Goal: Task Accomplishment & Management: Manage account settings

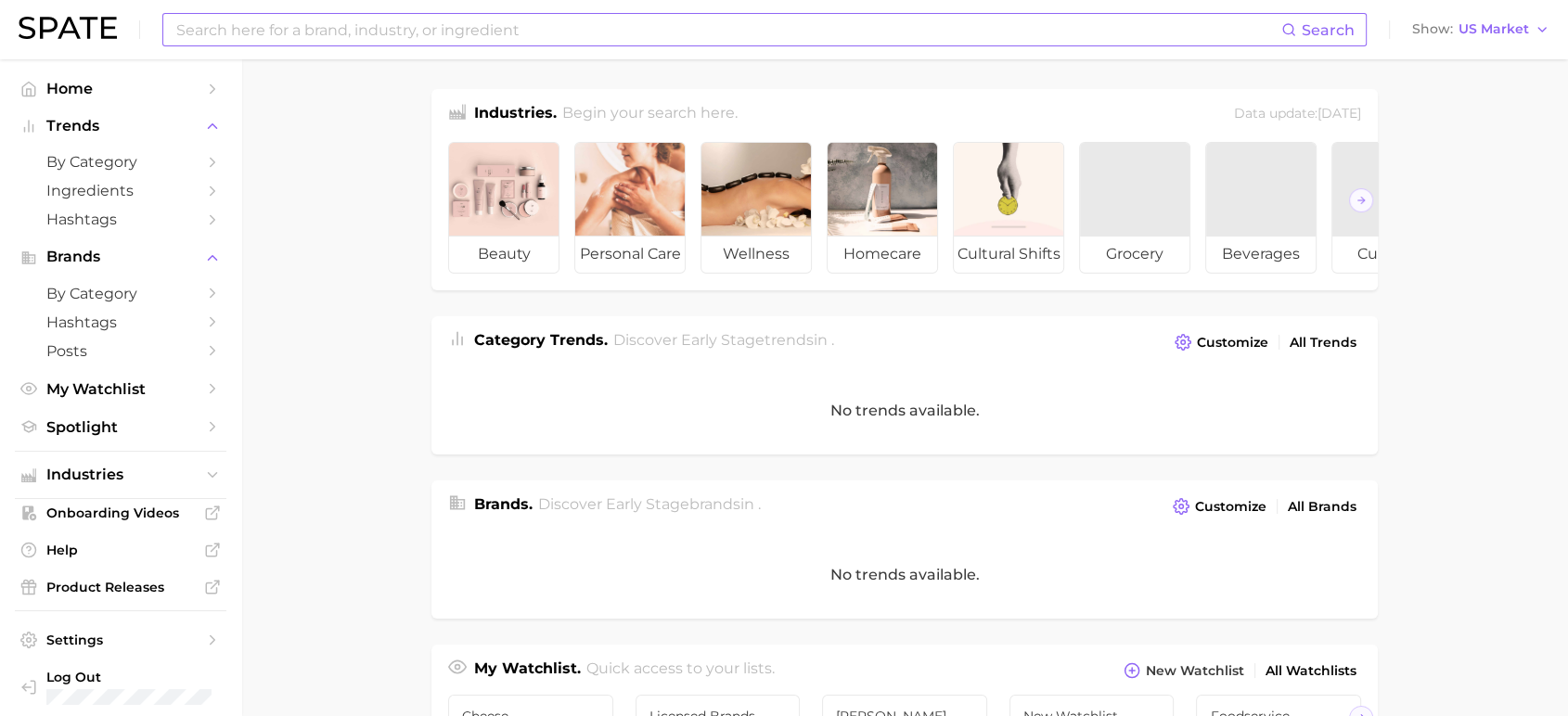
click at [245, 31] on input at bounding box center [728, 30] width 1107 height 31
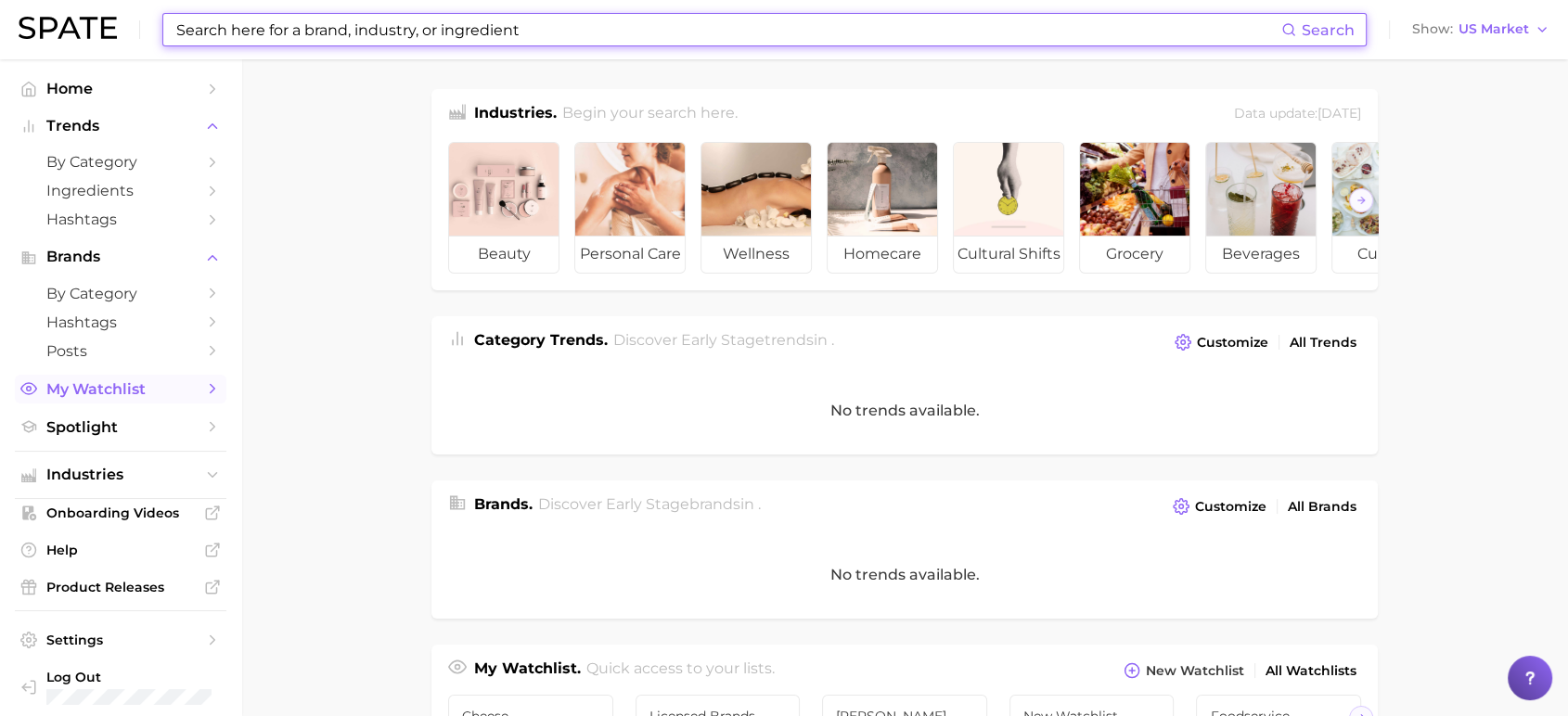
click at [112, 397] on span "My Watchlist" at bounding box center [121, 388] width 149 height 18
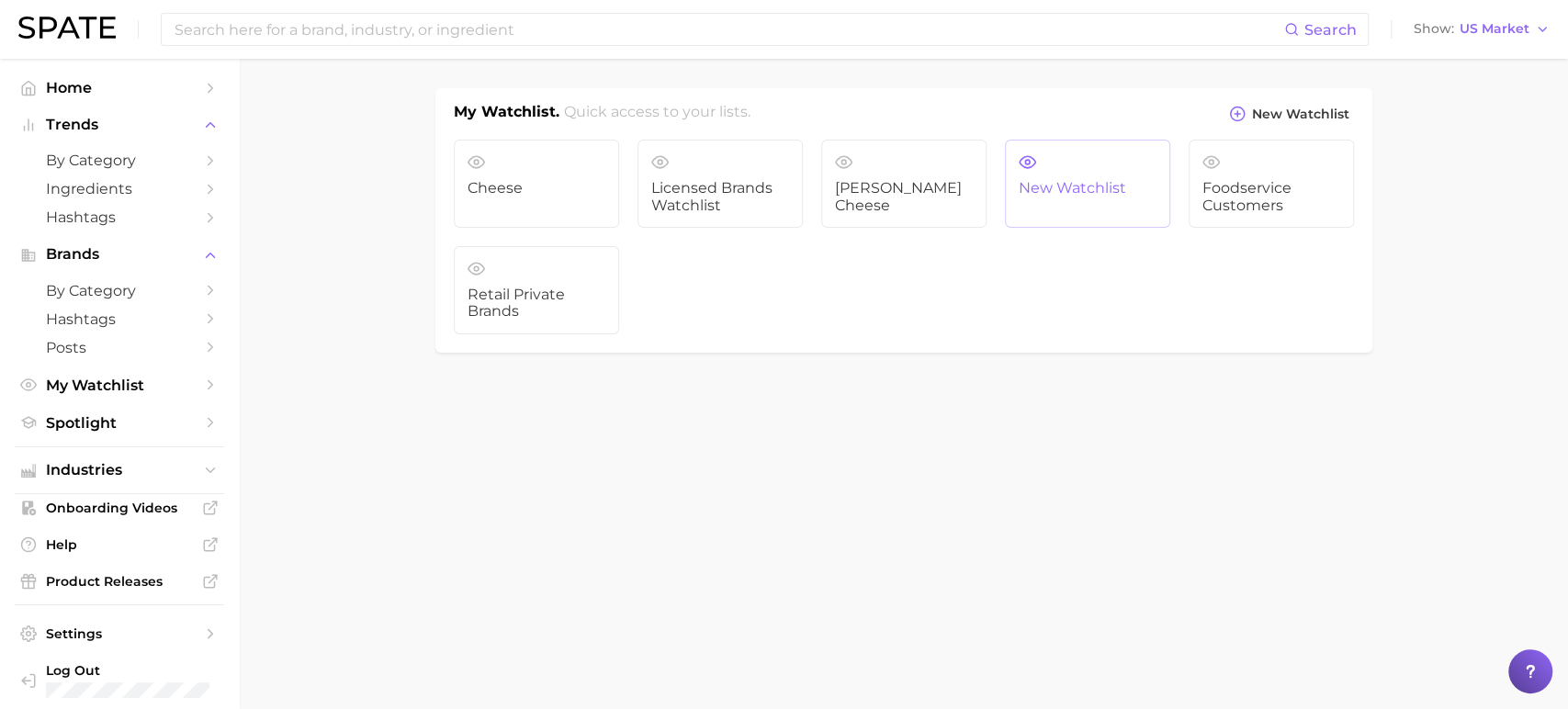
click at [1126, 181] on span "New Watchlist" at bounding box center [1087, 189] width 138 height 17
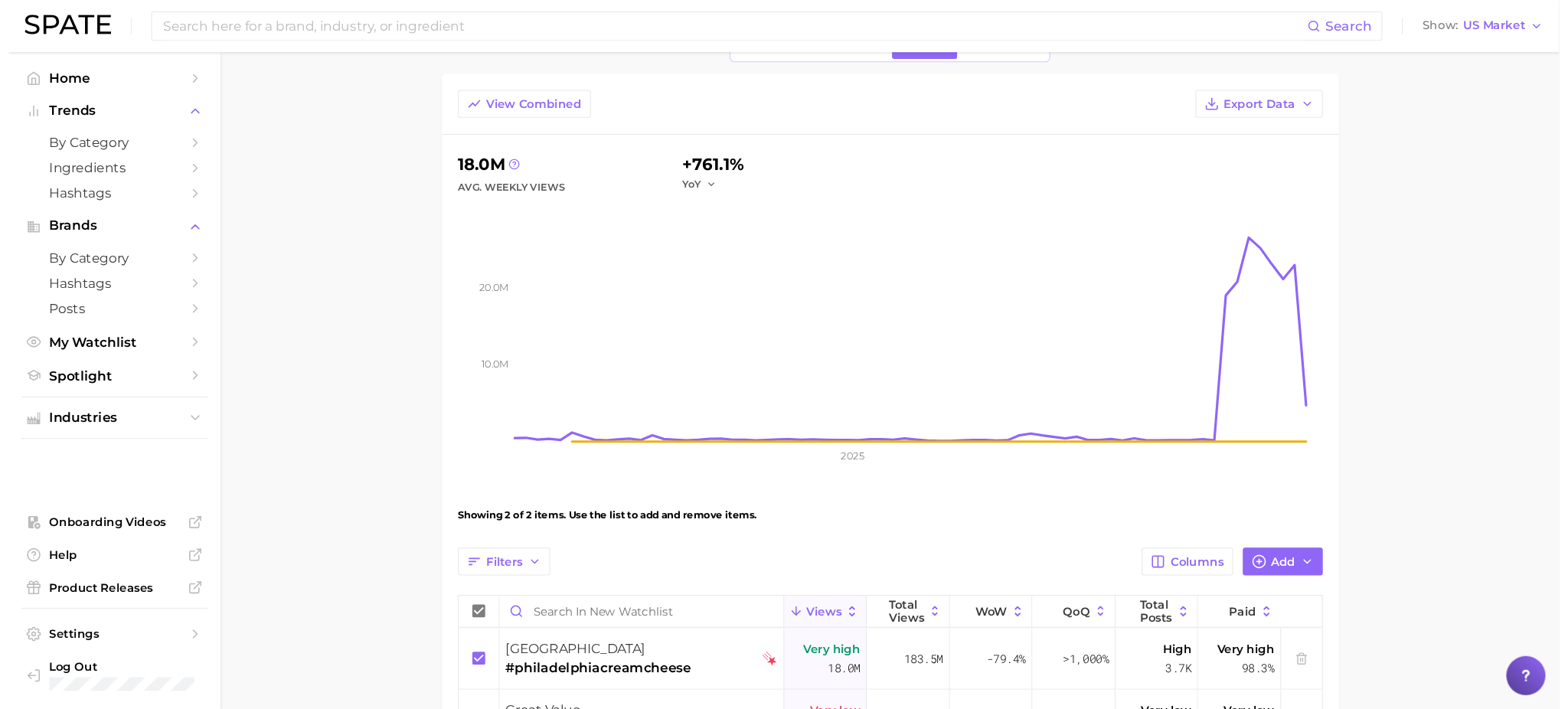
scroll to position [84, 0]
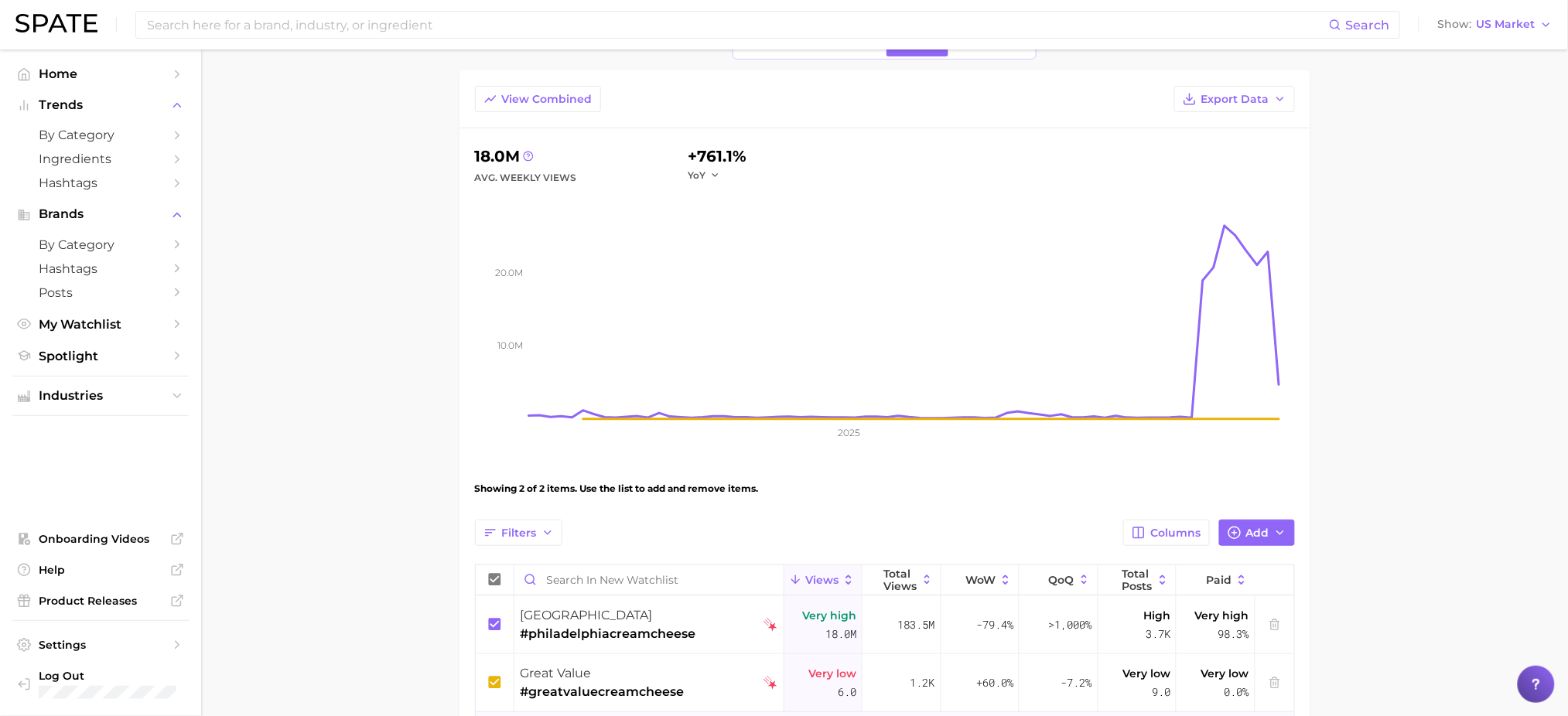
click at [1320, 385] on main "New Watchlist Settings Overview Google TikTok Instagram View Combined Export Da…" at bounding box center [884, 414] width 1367 height 899
click at [299, 438] on main "New Watchlist Settings Overview Google TikTok Instagram View Combined Export Da…" at bounding box center [884, 414] width 1367 height 899
click at [688, 596] on div "philadelphia" at bounding box center [608, 615] width 176 height 18
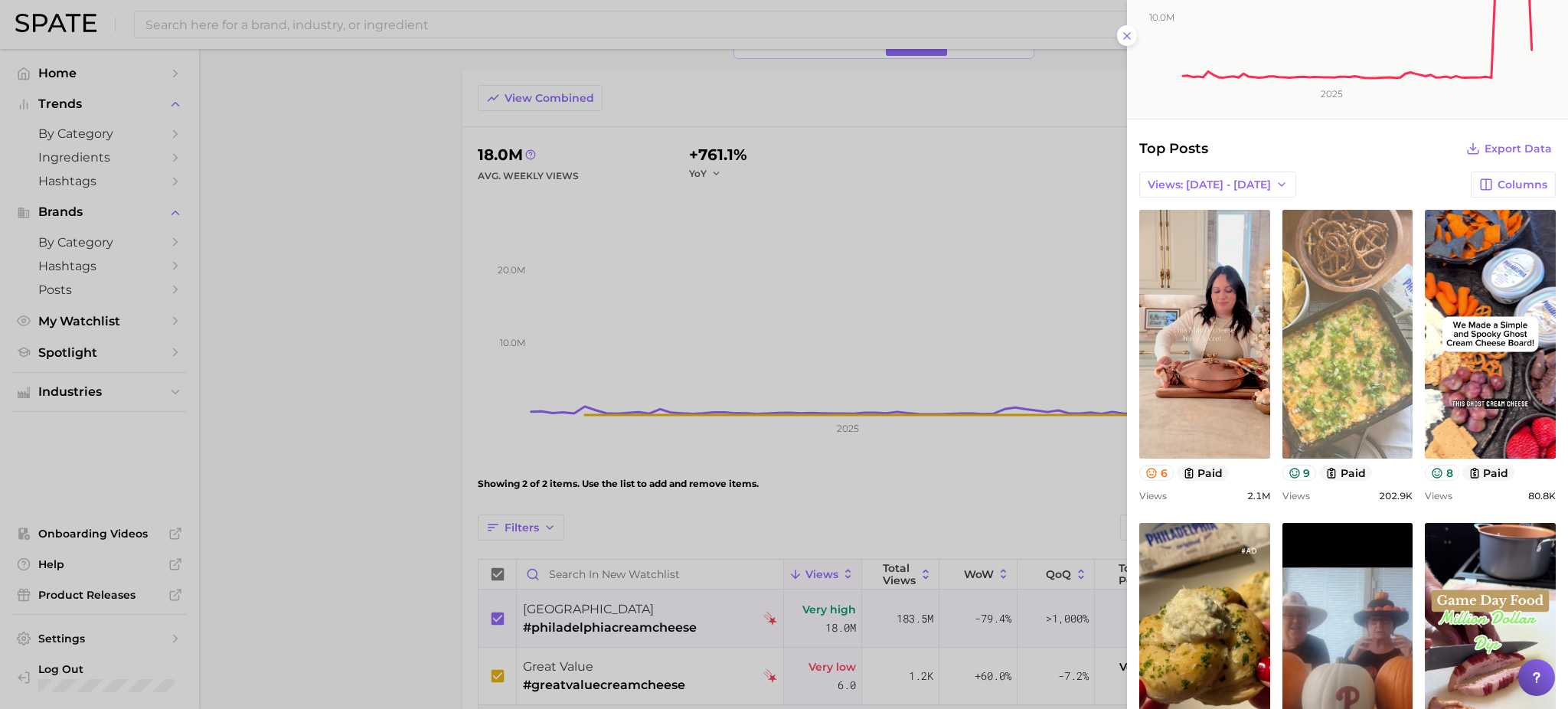
scroll to position [0, 0]
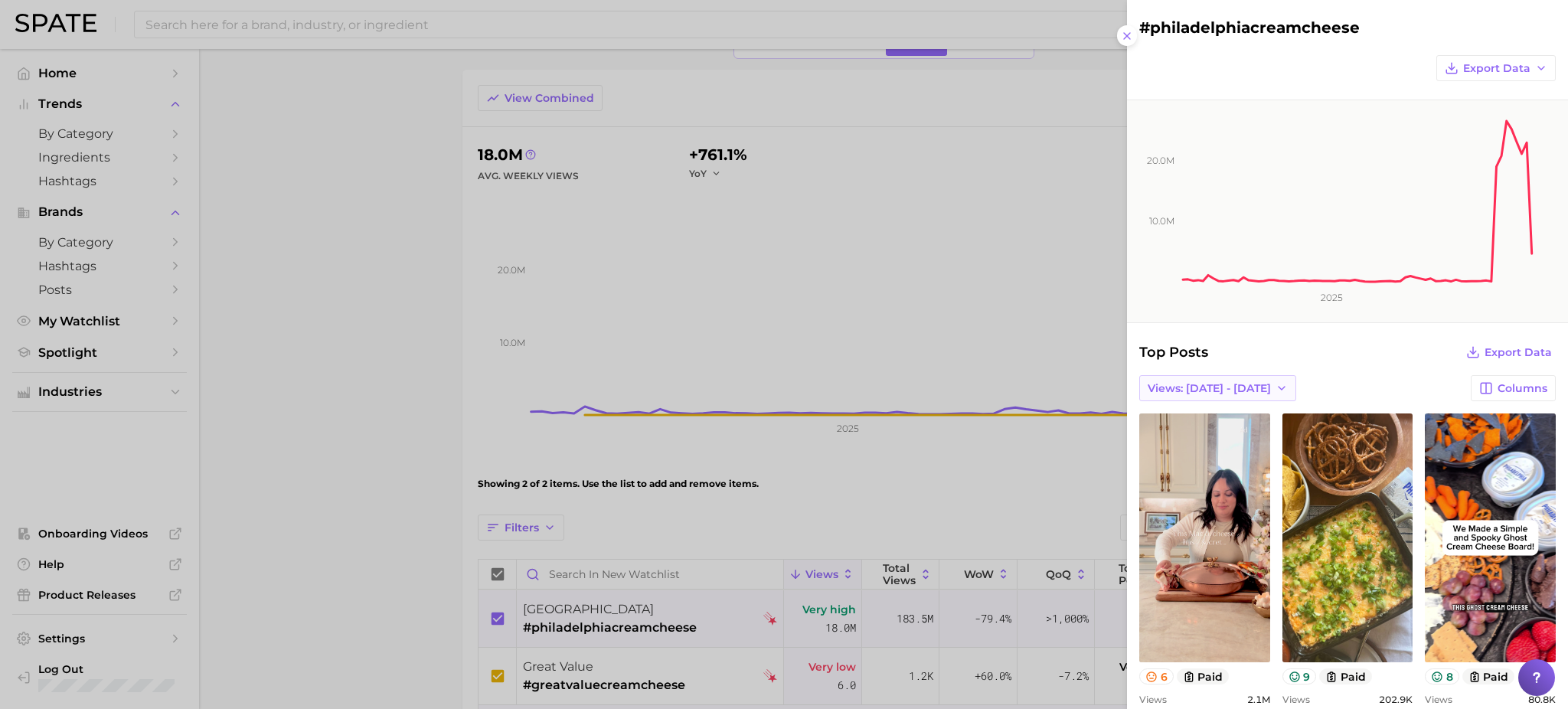
click at [1251, 384] on span "Views: Sep 28 - Oct 5" at bounding box center [1209, 388] width 123 height 13
click at [1221, 435] on button "Views: Sep 21 - 28" at bounding box center [1223, 443] width 168 height 28
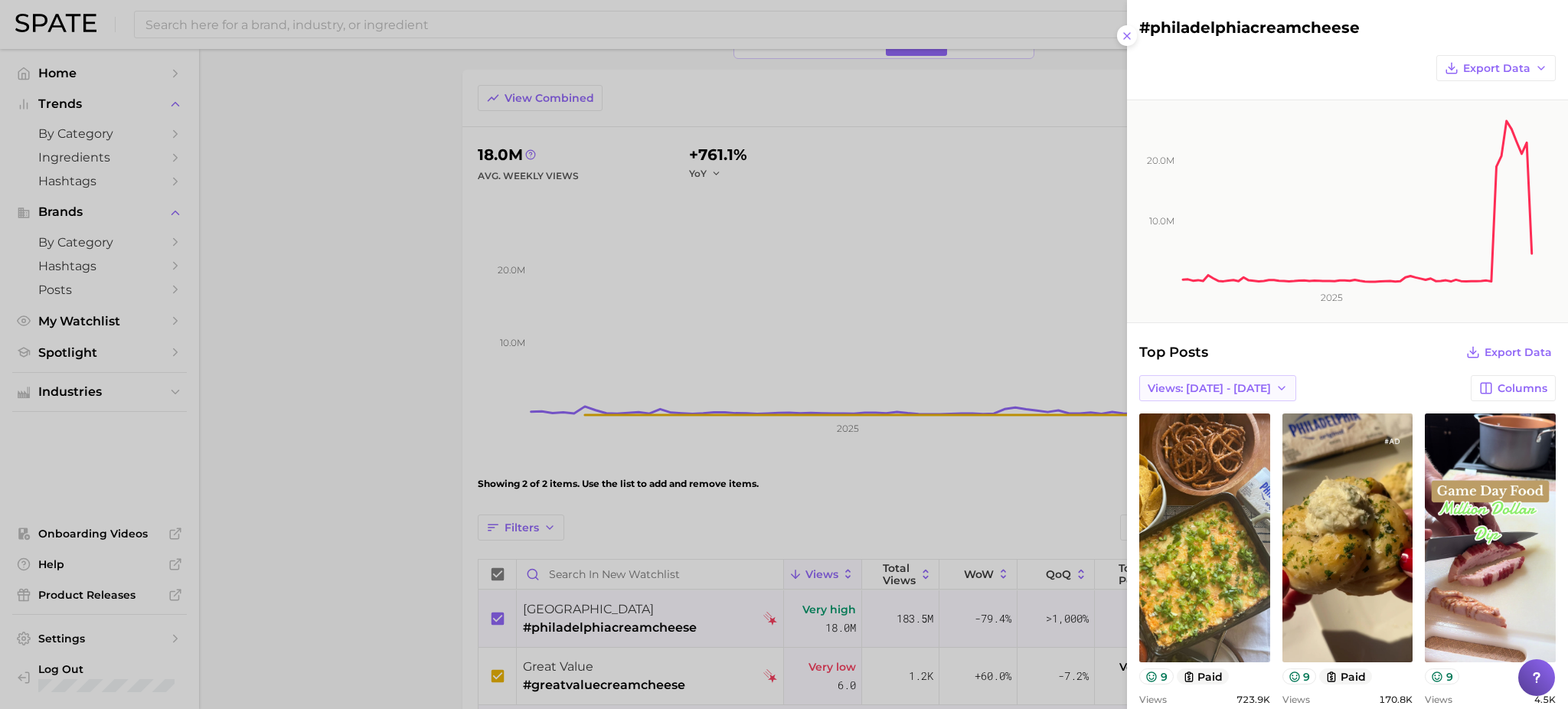
click at [1227, 390] on span "Views: Sep 21 - 28" at bounding box center [1209, 388] width 123 height 13
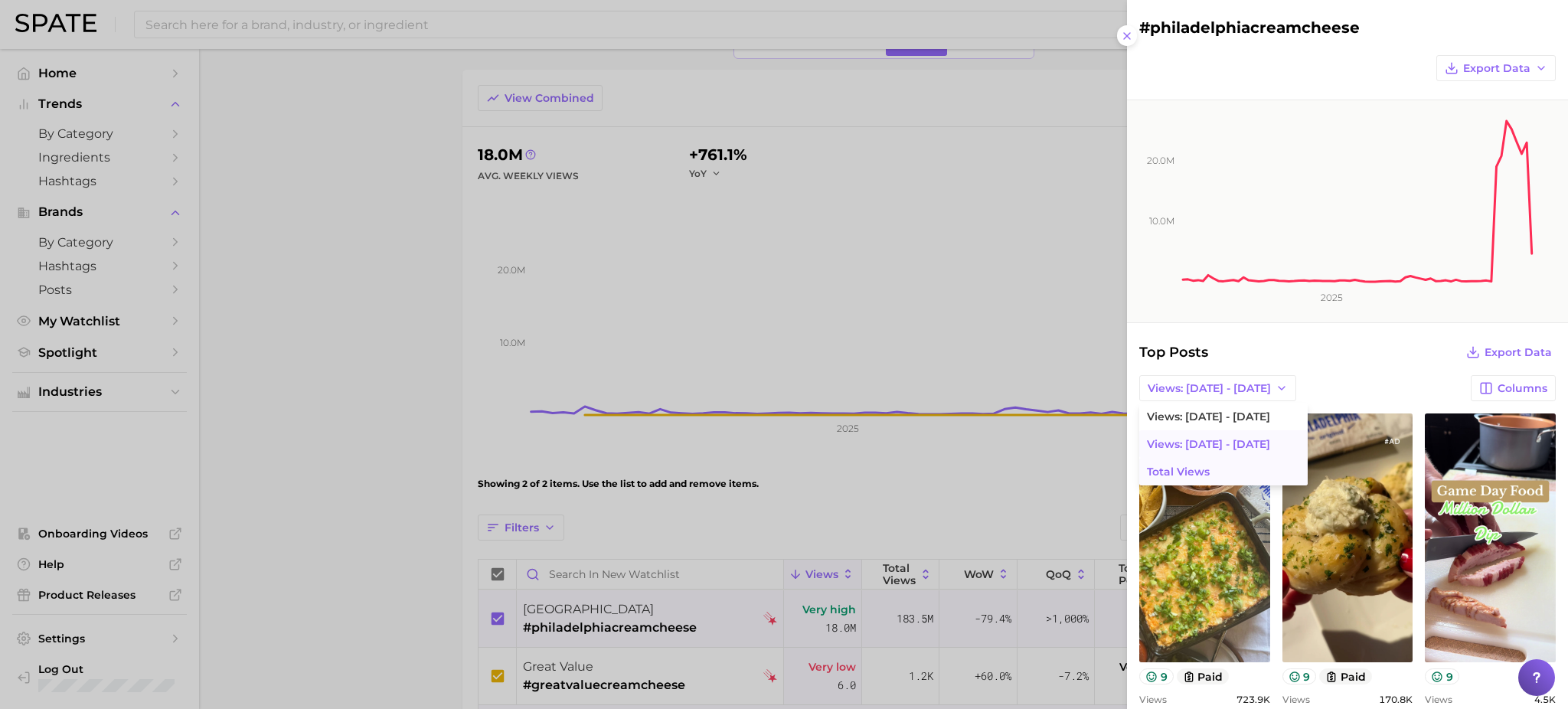
click at [1195, 465] on span "Total Views" at bounding box center [1178, 472] width 63 height 13
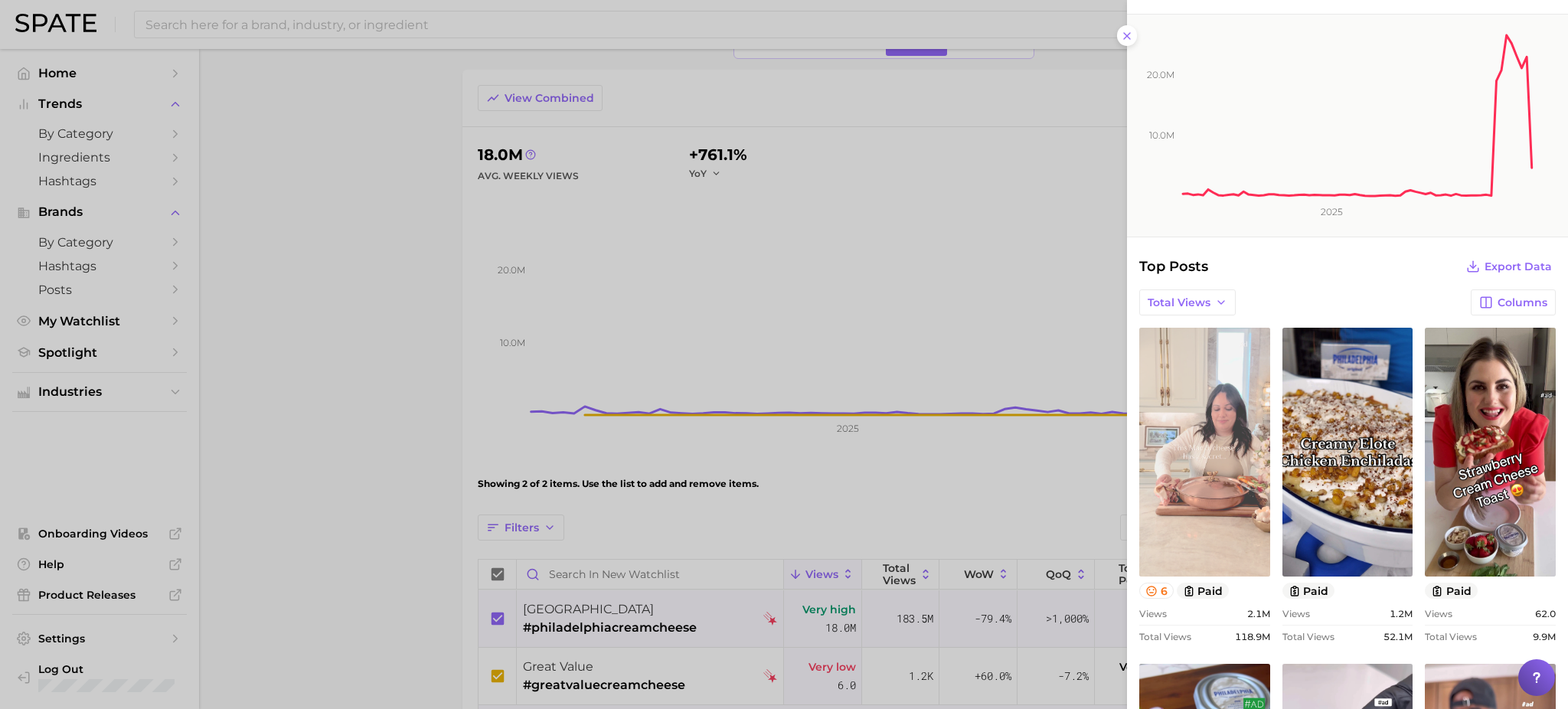
scroll to position [204, 0]
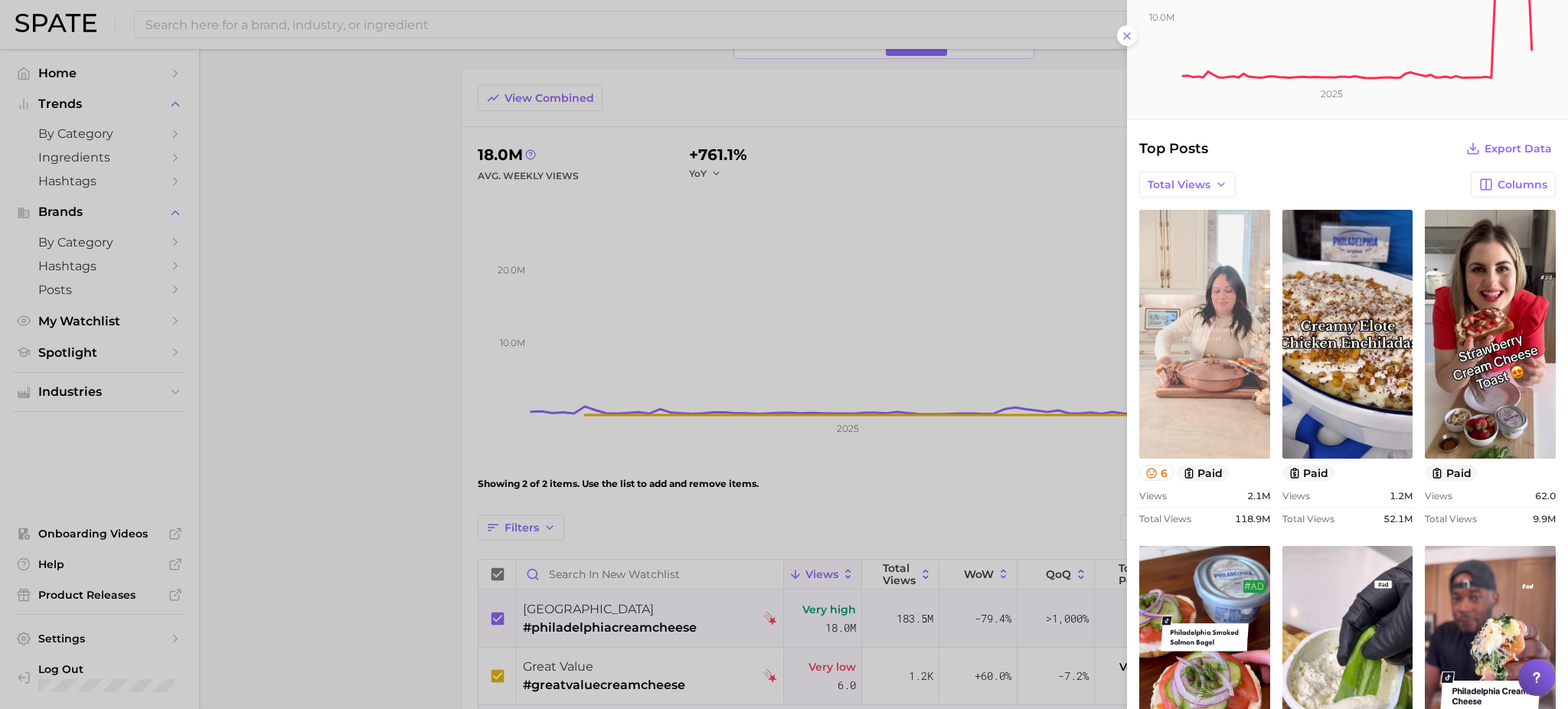
click at [1208, 261] on link "view post on TikTok" at bounding box center [1204, 334] width 131 height 249
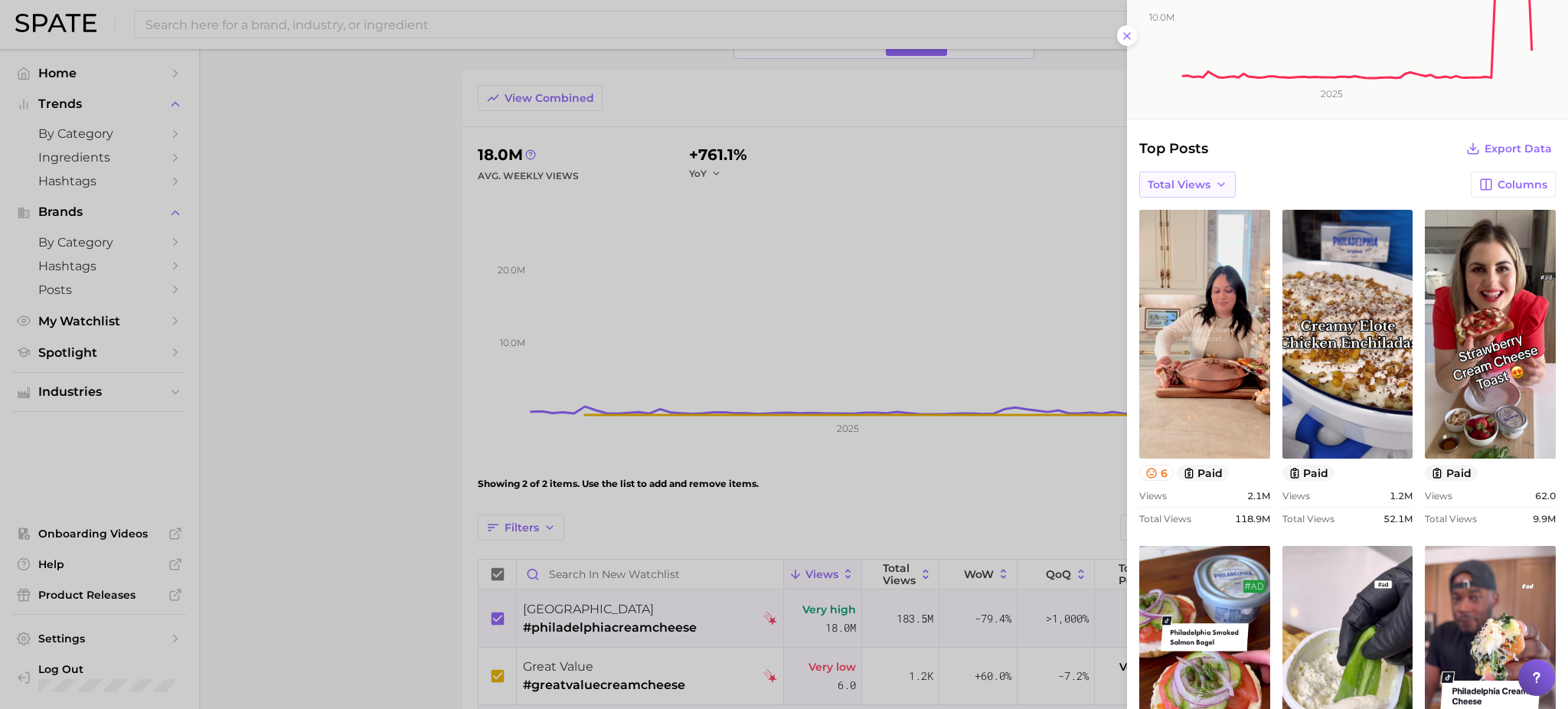
click at [1190, 185] on span "Total Views" at bounding box center [1179, 185] width 63 height 13
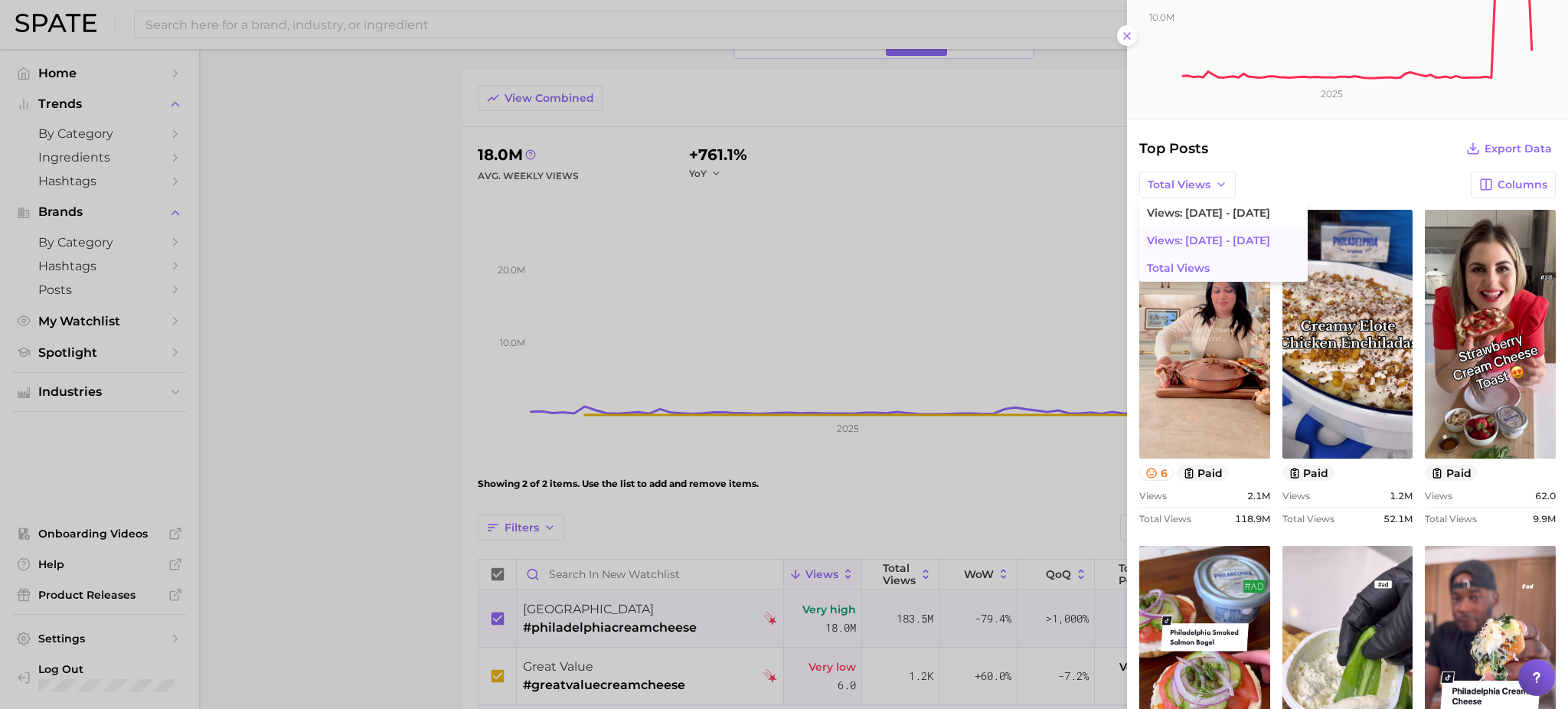
click at [1201, 231] on button "Views: Sep 21 - 28" at bounding box center [1223, 240] width 168 height 28
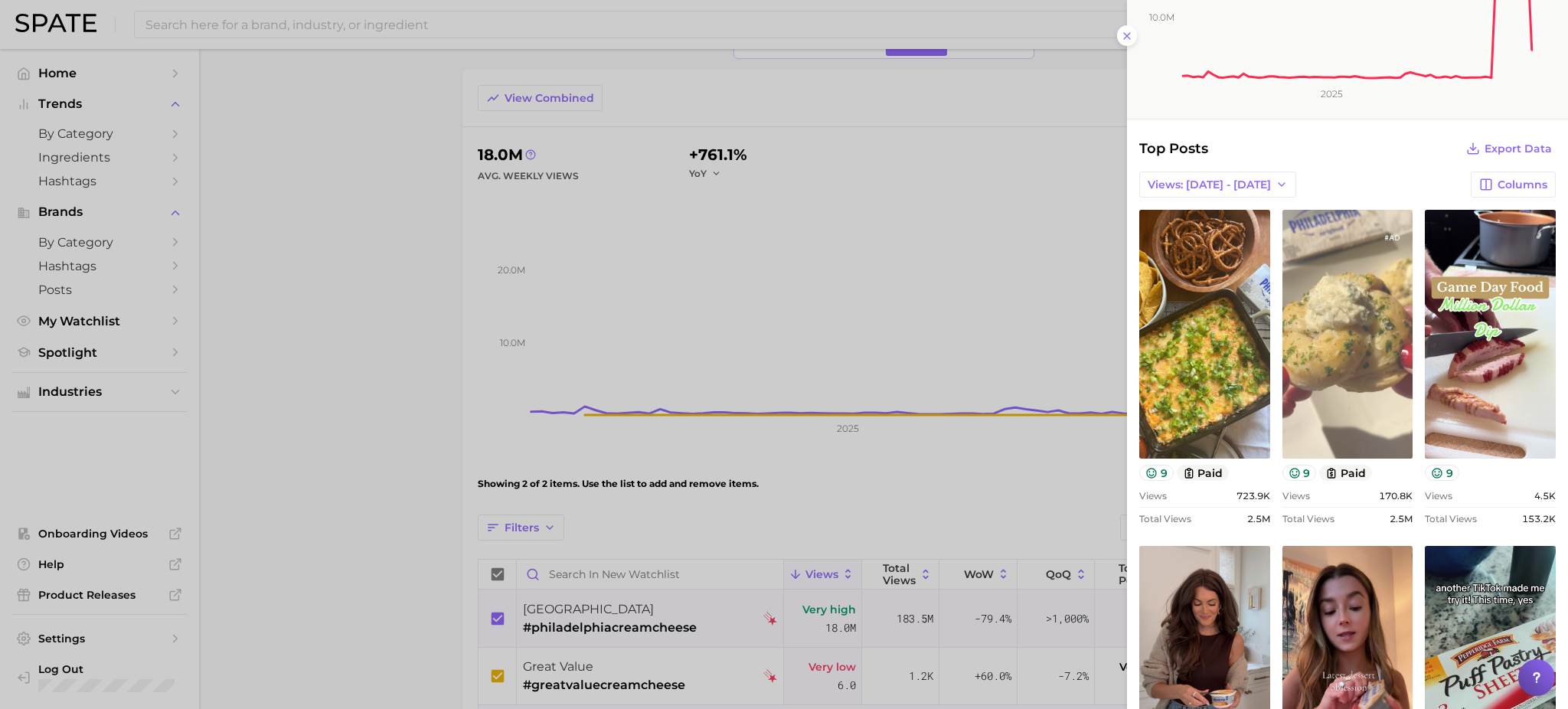
scroll to position [0, 0]
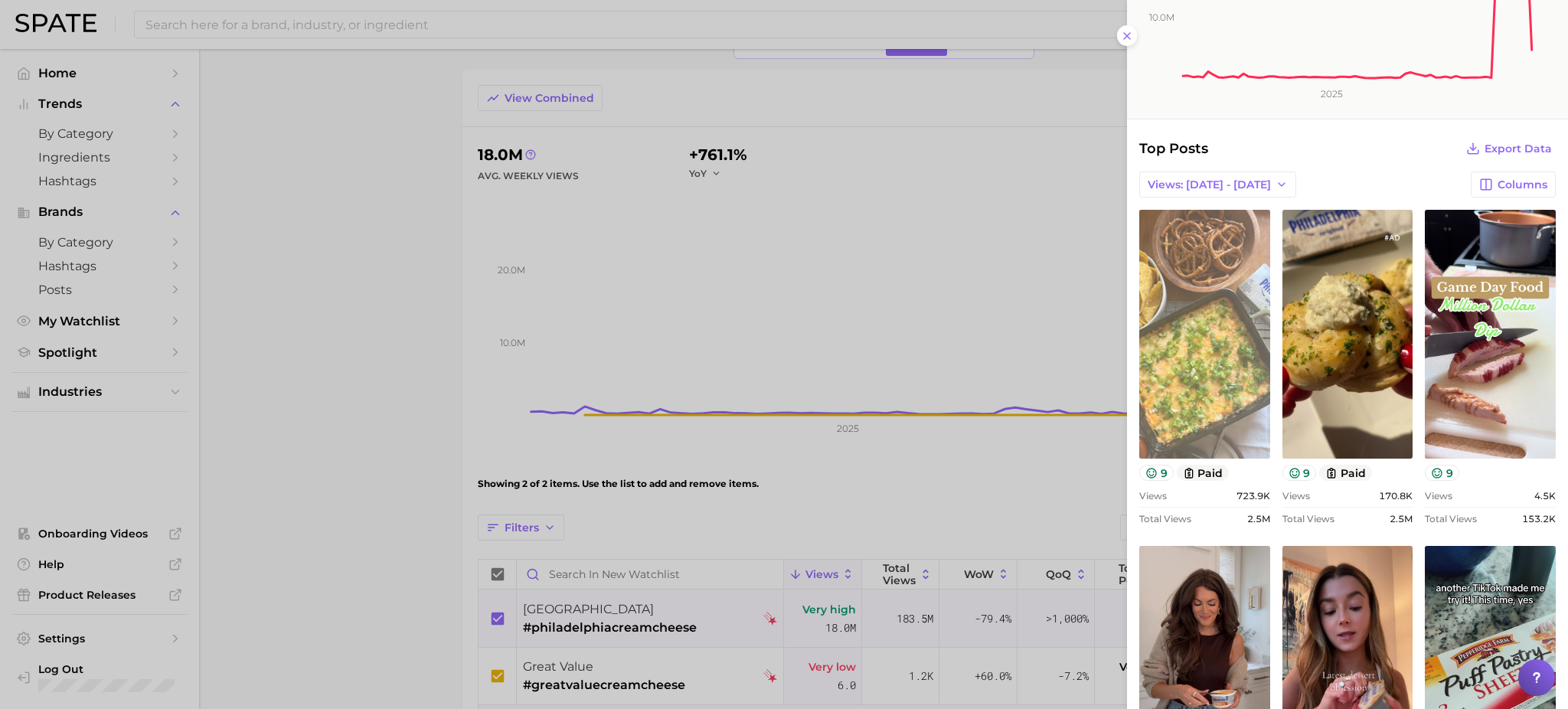
click at [1214, 326] on link "view post on TikTok" at bounding box center [1204, 334] width 131 height 249
